Goal: Information Seeking & Learning: Check status

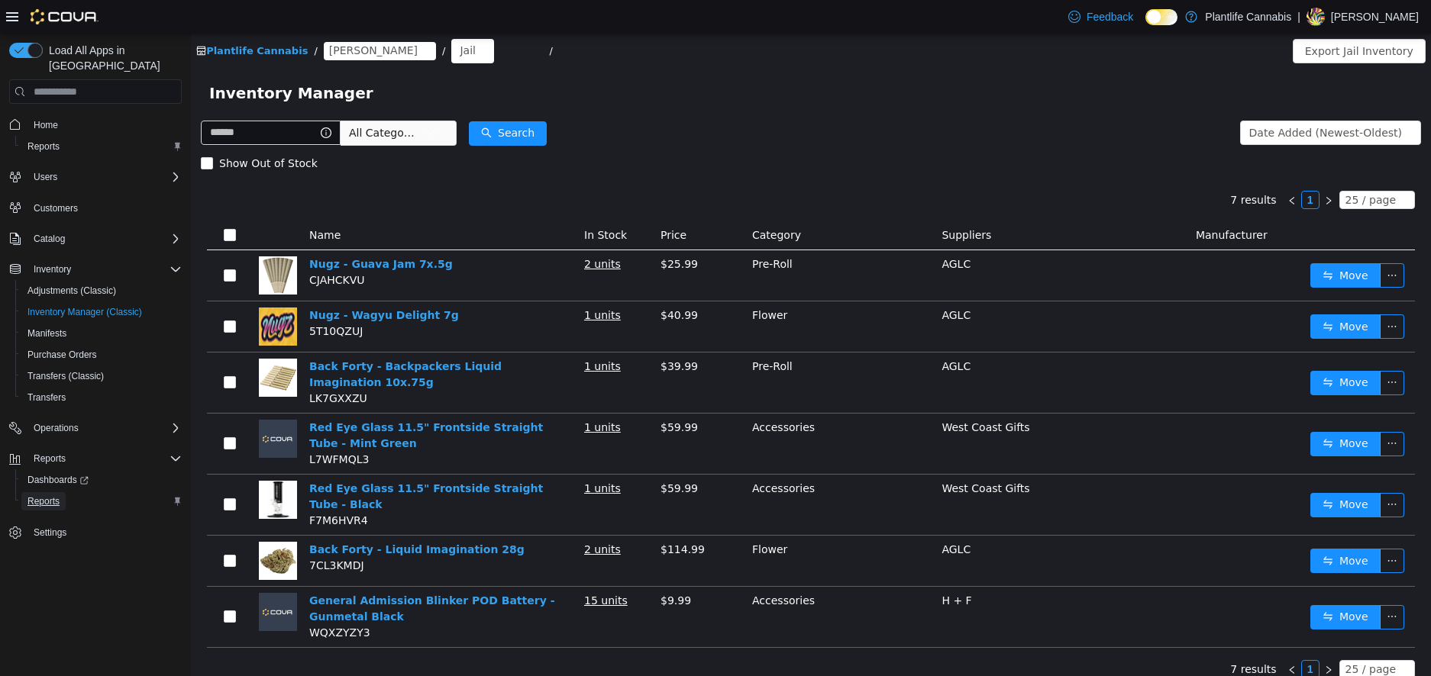
click at [39, 496] on span "Reports" at bounding box center [43, 502] width 32 height 12
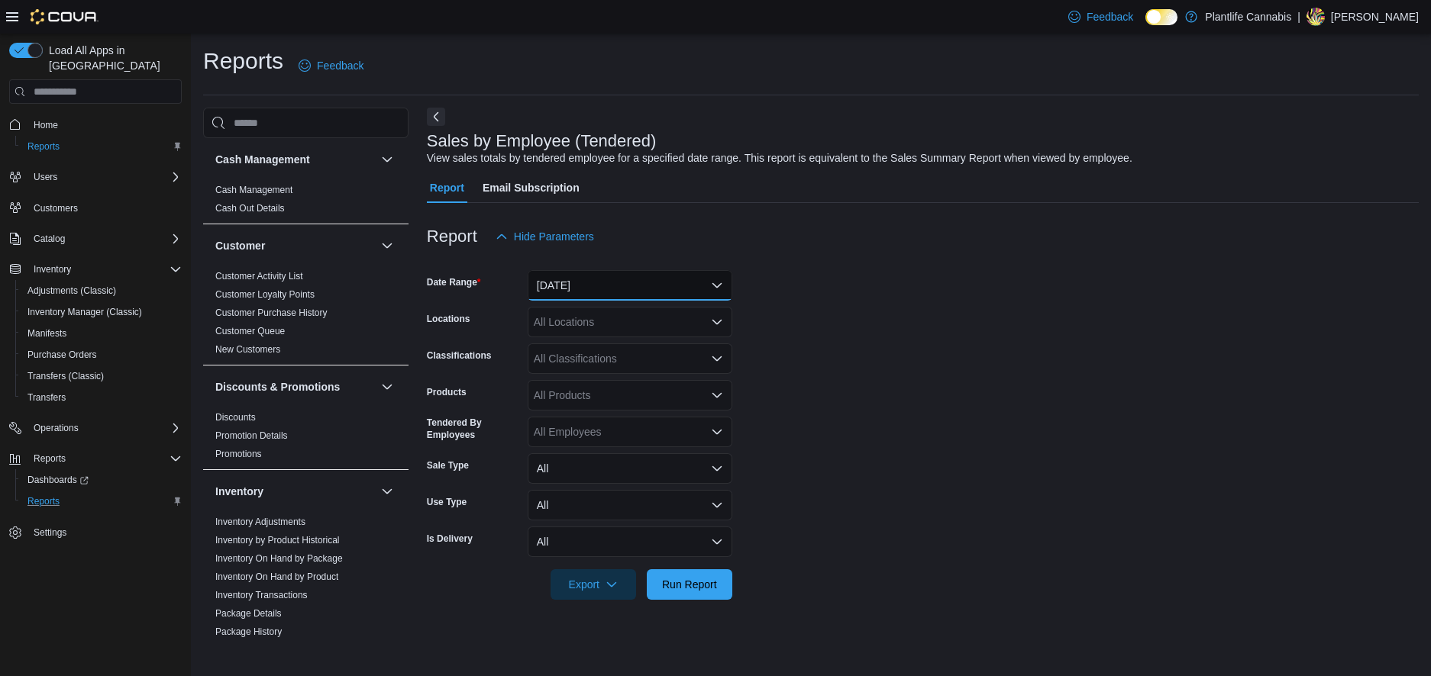
click at [618, 281] on button "[DATE]" at bounding box center [630, 285] width 205 height 31
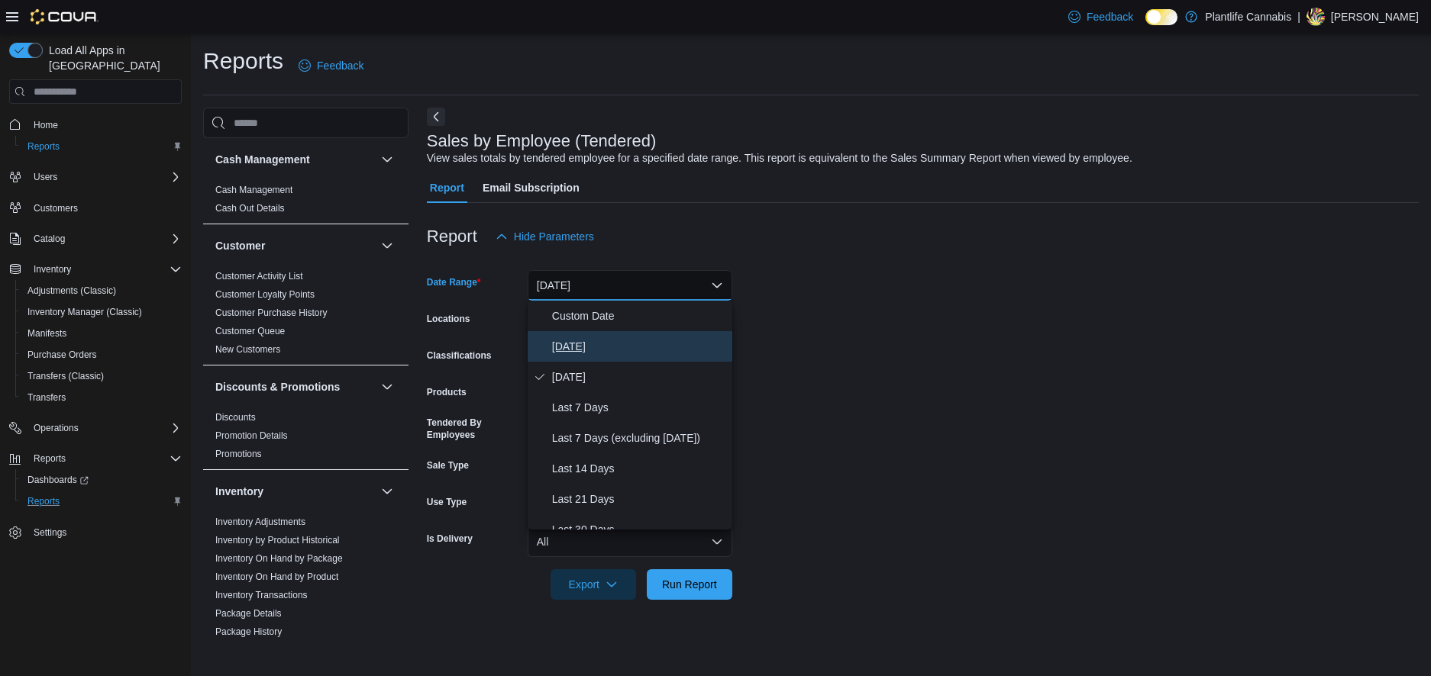
click at [563, 343] on span "[DATE]" at bounding box center [639, 346] width 174 height 18
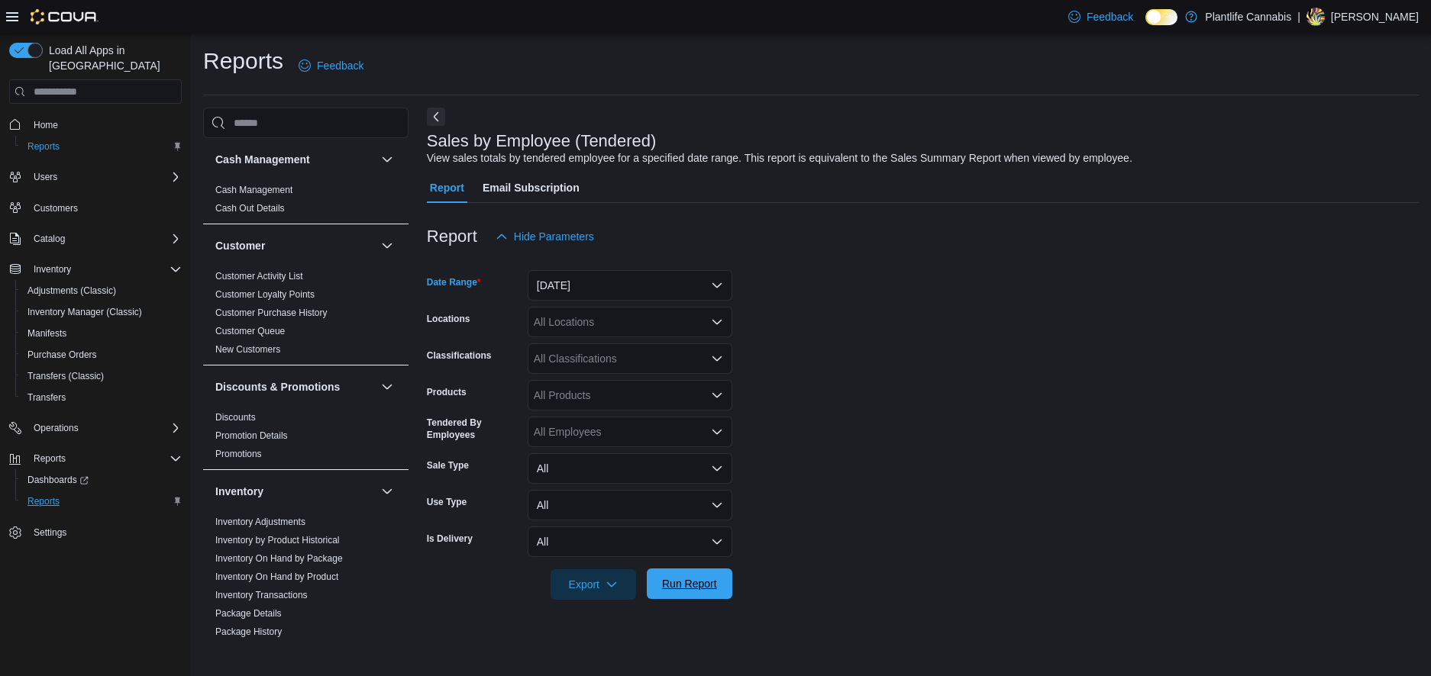
click at [667, 598] on span "Run Report" at bounding box center [689, 584] width 67 height 31
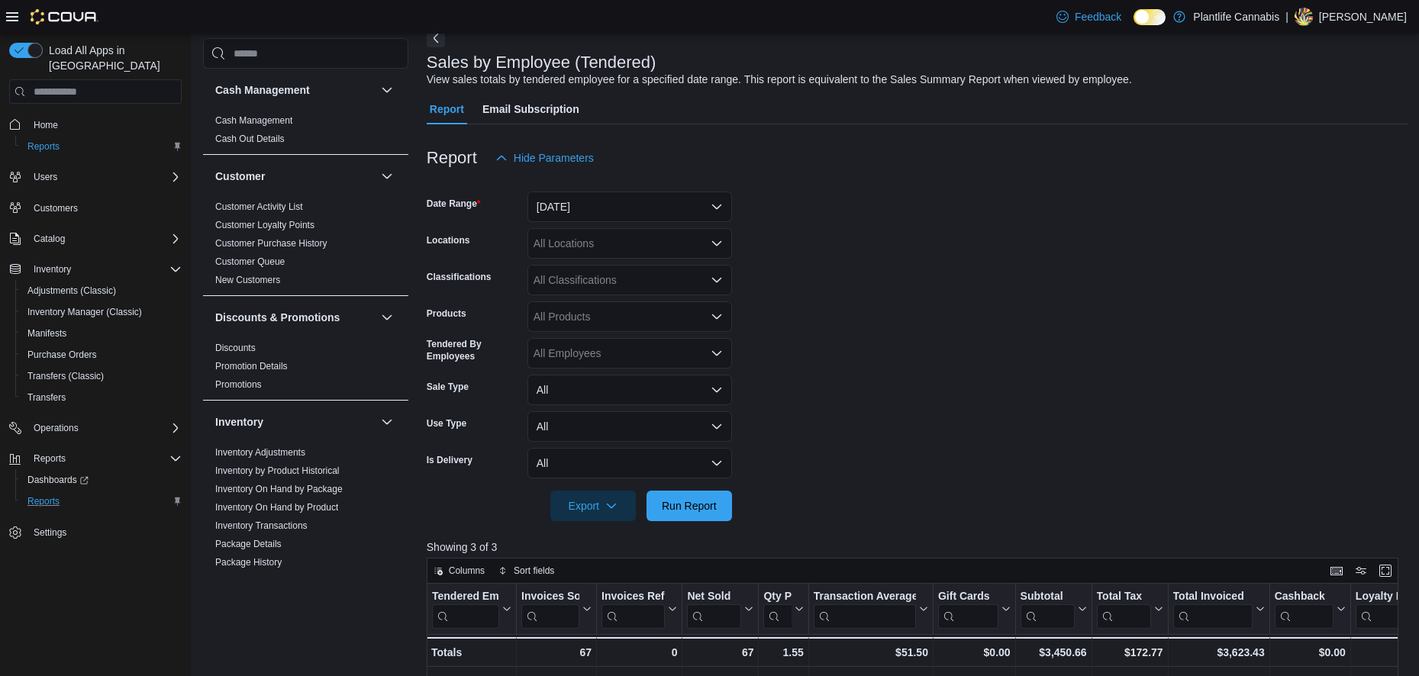
scroll to position [382, 0]
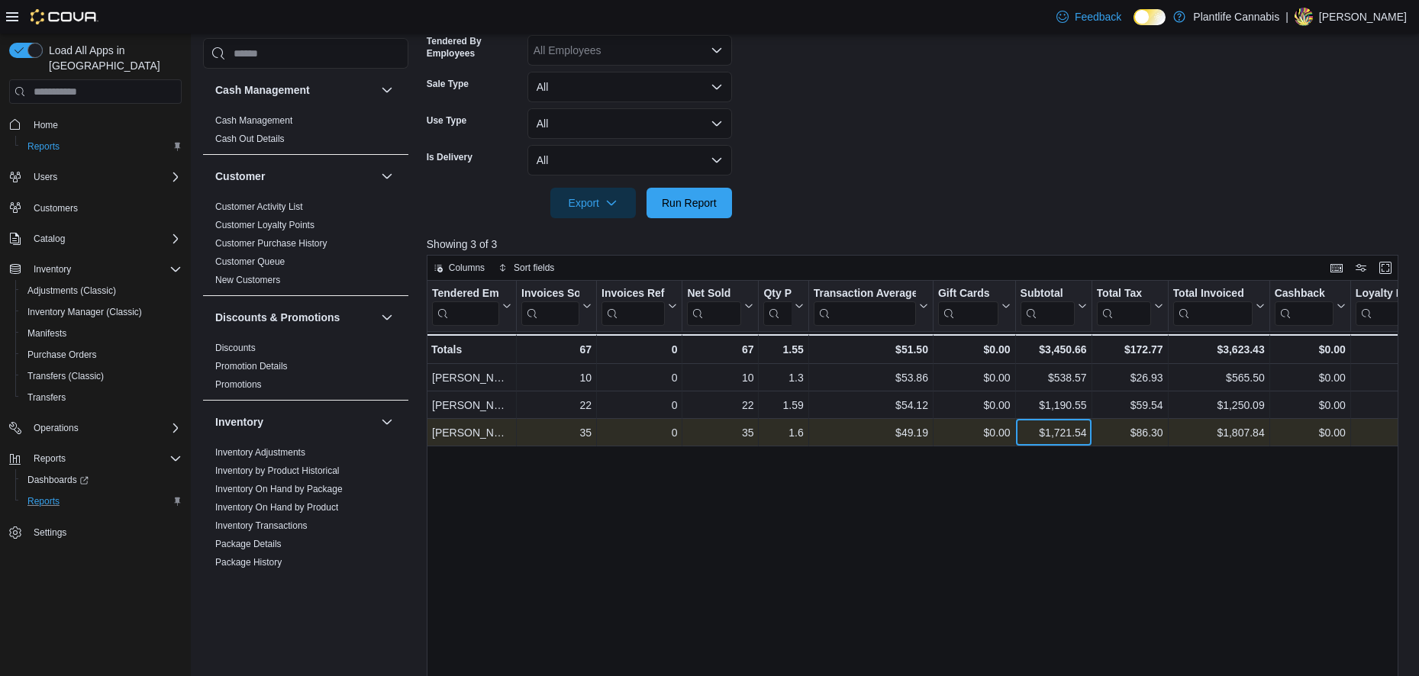
click at [1072, 430] on div "$1,721.54" at bounding box center [1053, 433] width 66 height 18
copy div "1,721.54"
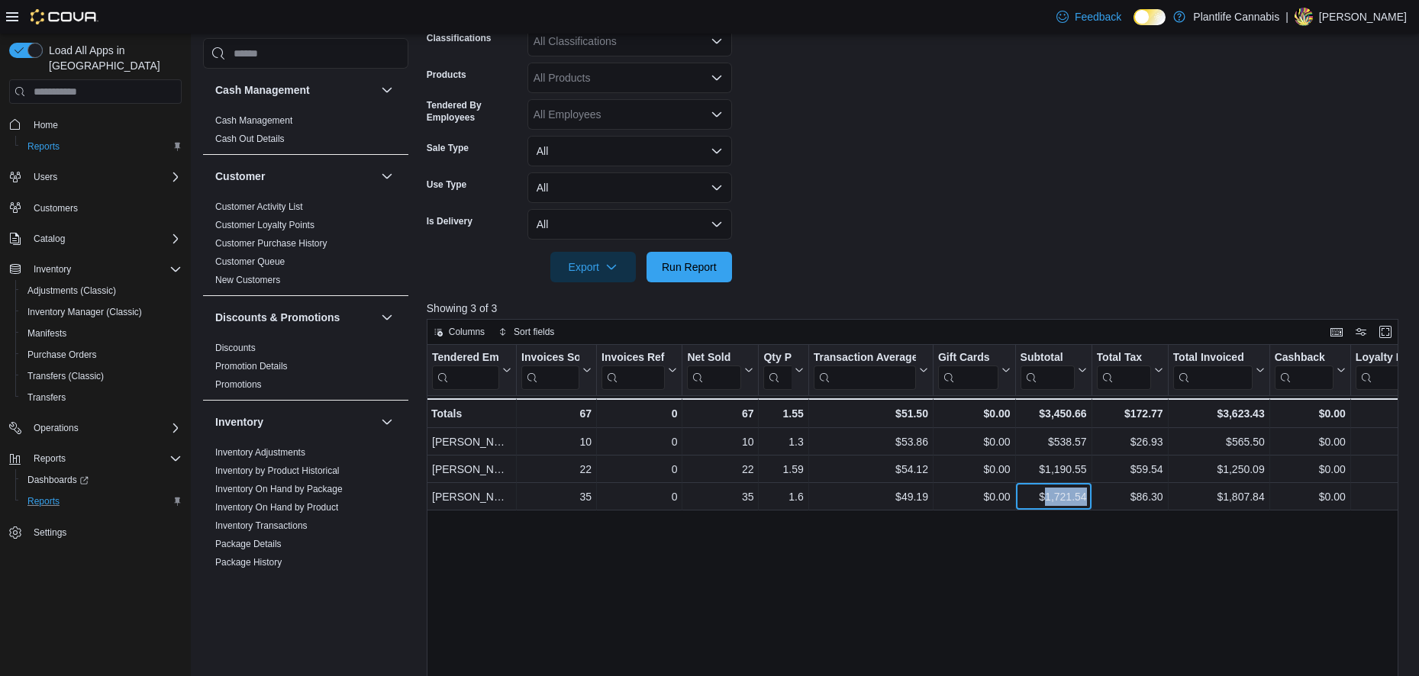
scroll to position [229, 0]
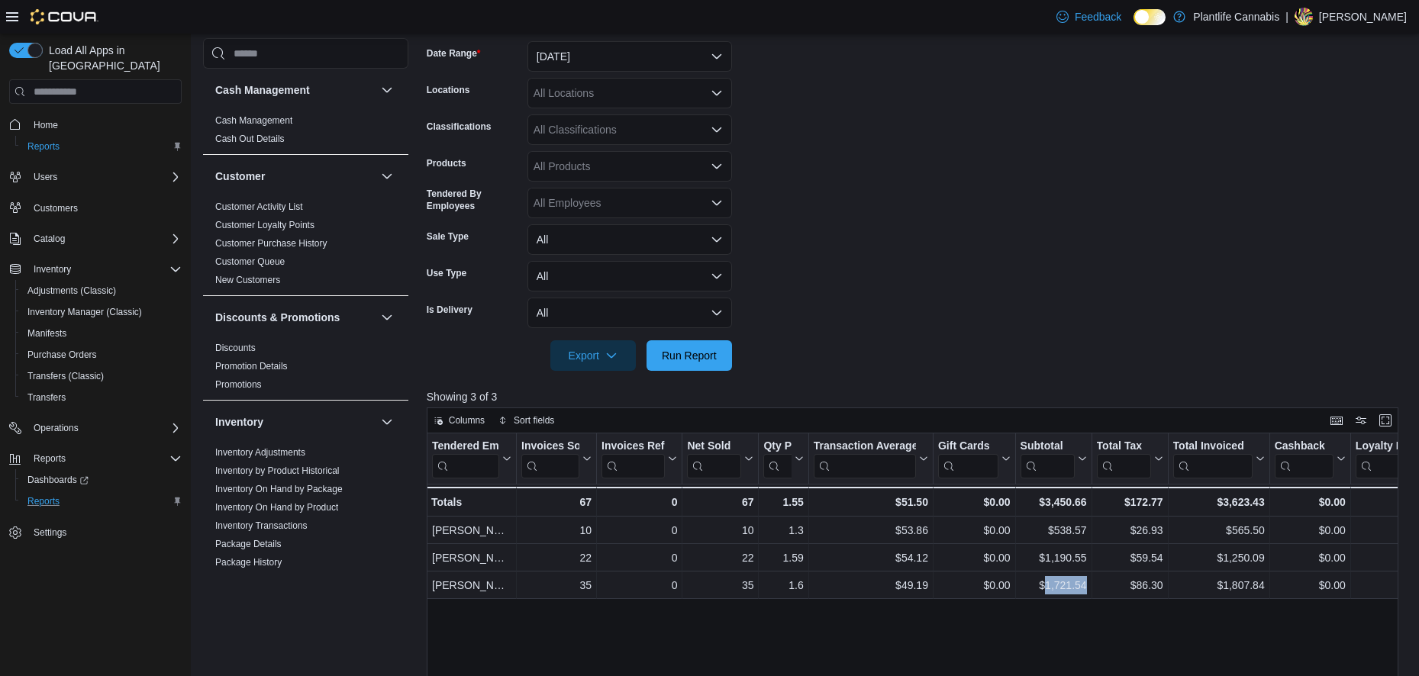
click at [581, 133] on div "All Classifications" at bounding box center [630, 130] width 205 height 31
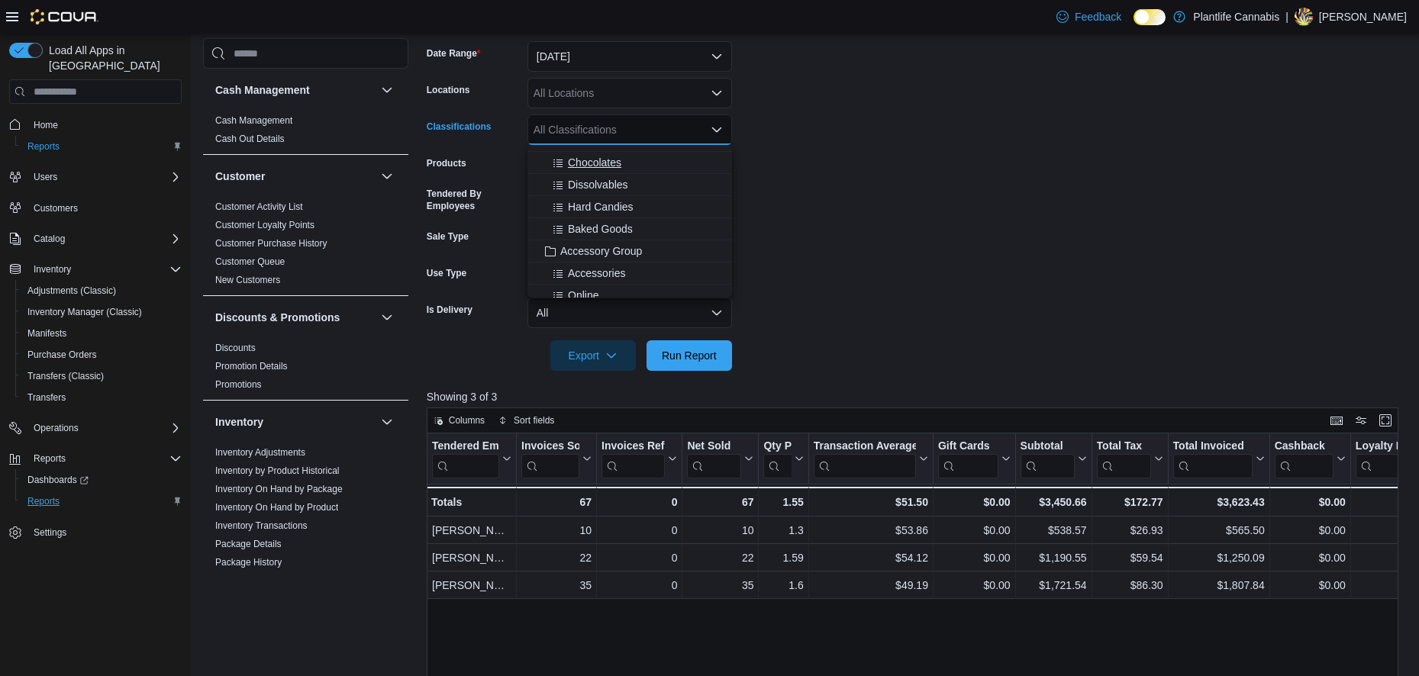
scroll to position [153, 0]
click at [610, 212] on button "Baked Goods" at bounding box center [630, 203] width 205 height 22
click at [610, 209] on span "Accessory Group" at bounding box center [601, 202] width 82 height 15
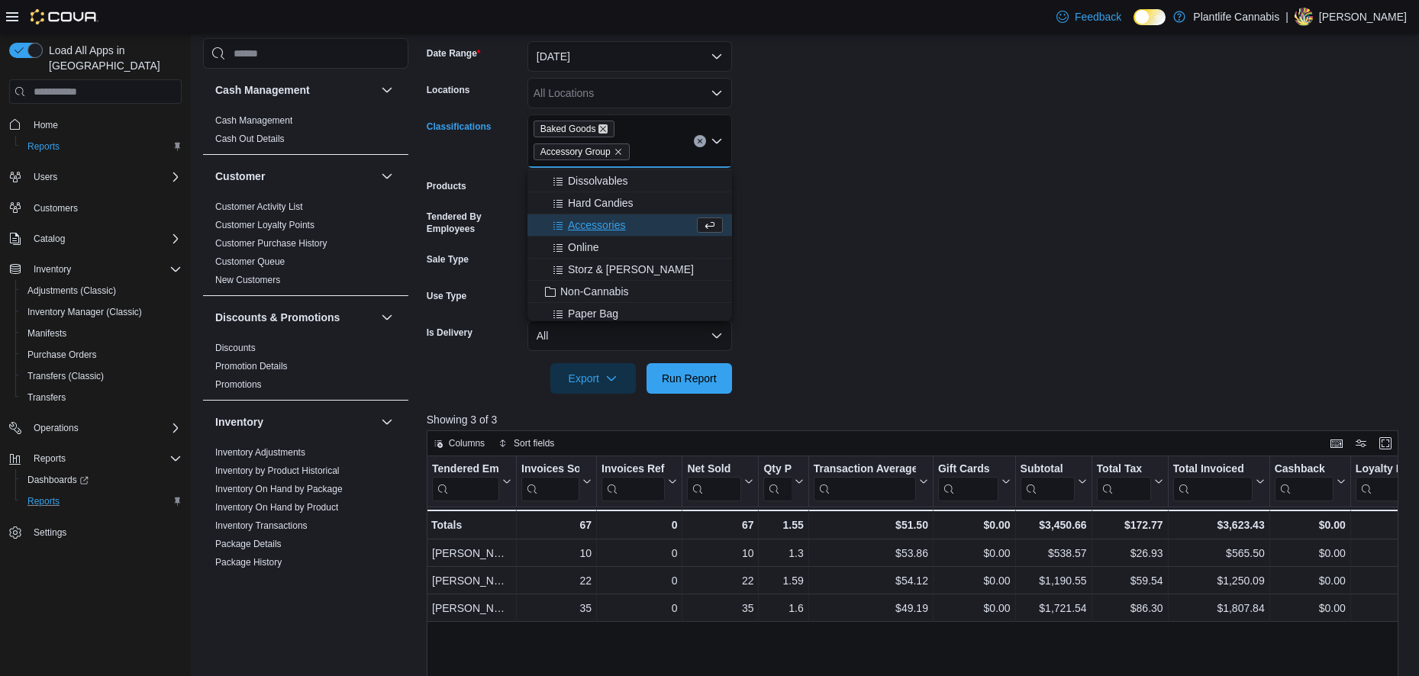
click at [601, 129] on icon "Remove Baked Goods from selection in this group" at bounding box center [603, 128] width 9 height 9
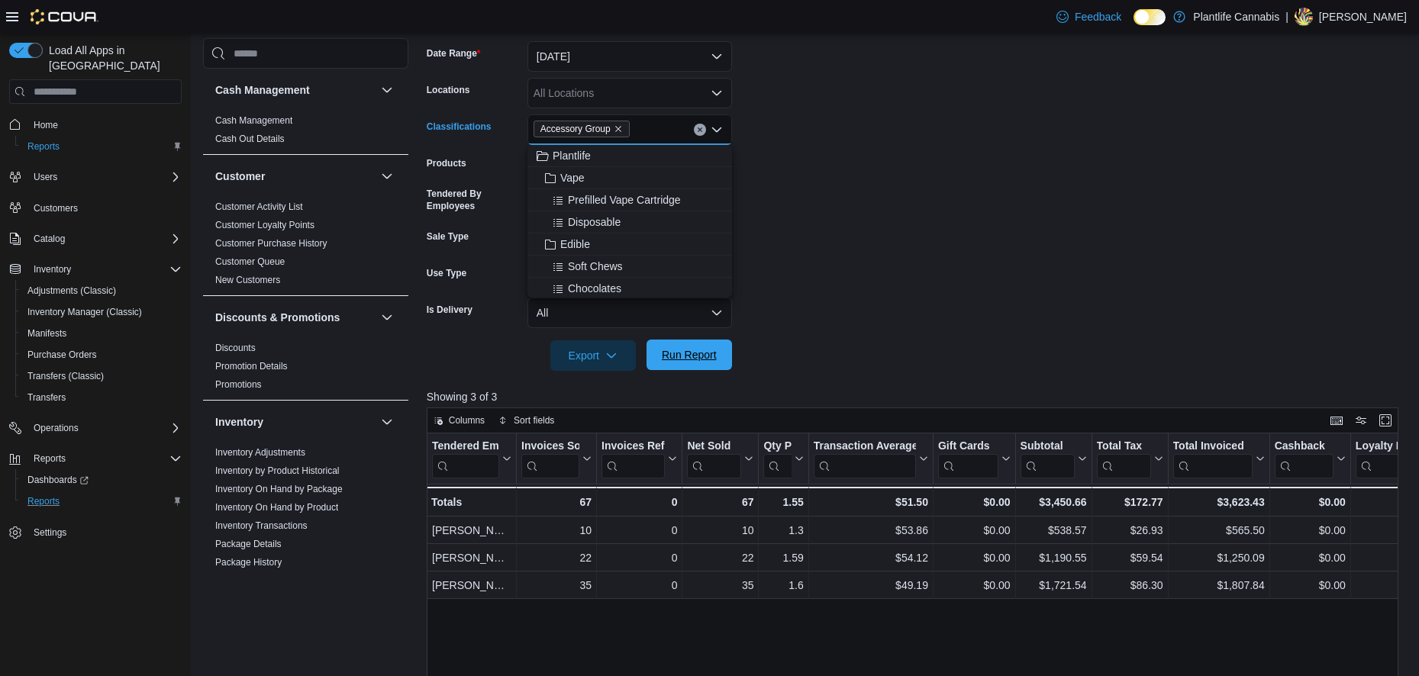
click at [676, 354] on span "Run Report" at bounding box center [689, 354] width 55 height 15
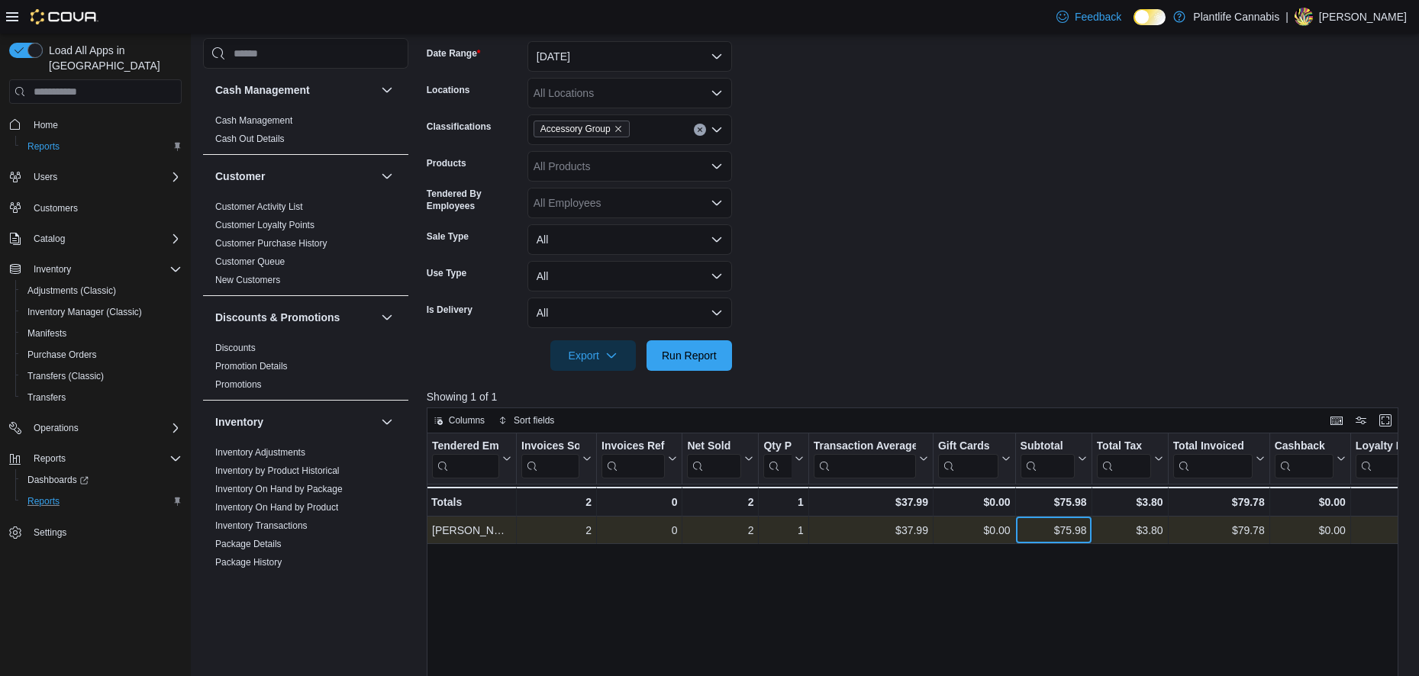
click at [1067, 528] on div "$75.98" at bounding box center [1053, 530] width 66 height 18
copy div "75.98"
